Goal: Find specific page/section: Find specific page/section

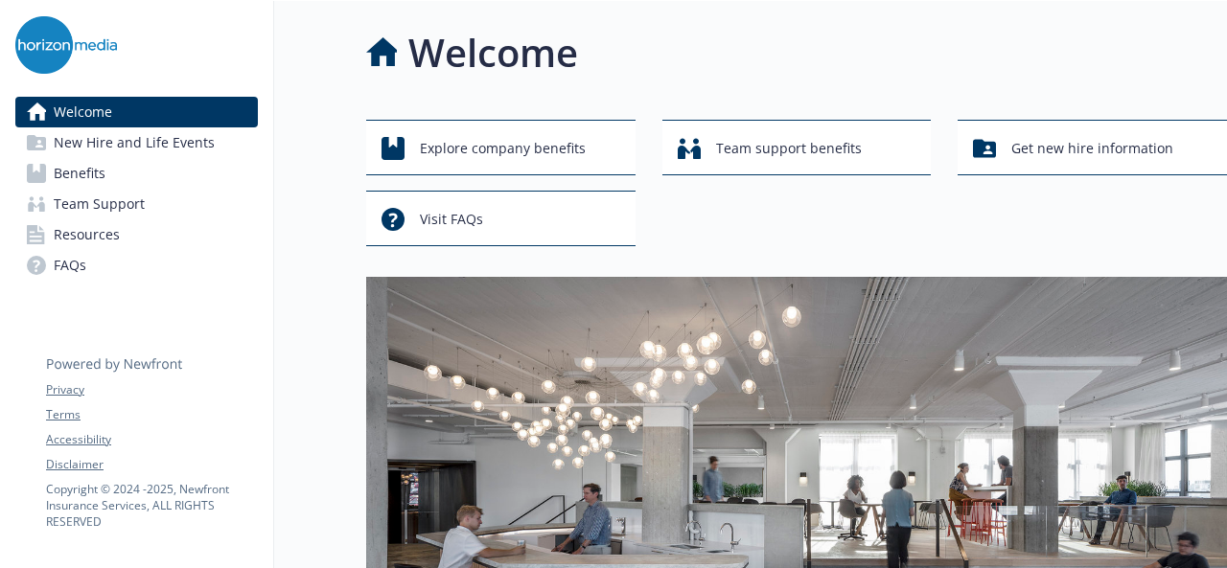
click at [65, 181] on span "Benefits" at bounding box center [80, 173] width 52 height 31
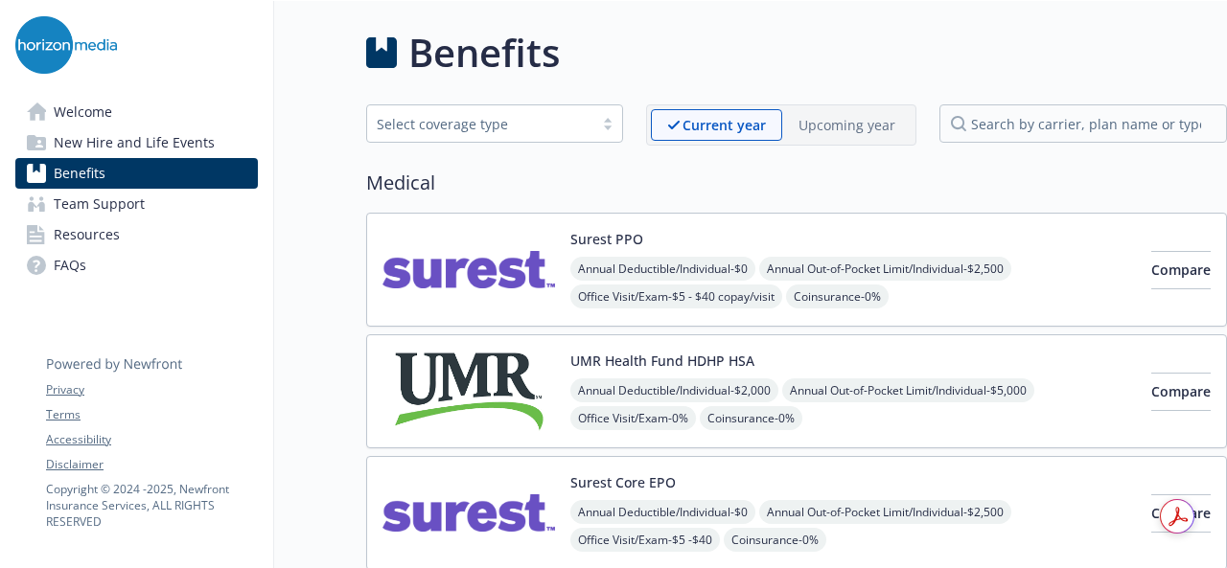
click at [73, 228] on span "Resources" at bounding box center [87, 234] width 66 height 31
